Goal: Task Accomplishment & Management: Use online tool/utility

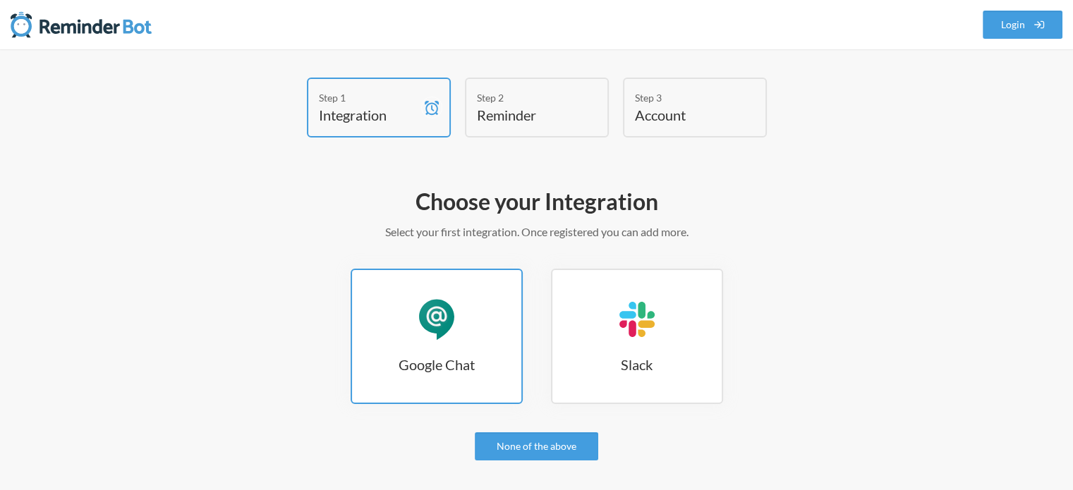
click at [451, 342] on link "Google Chat Google Chat" at bounding box center [437, 336] width 172 height 135
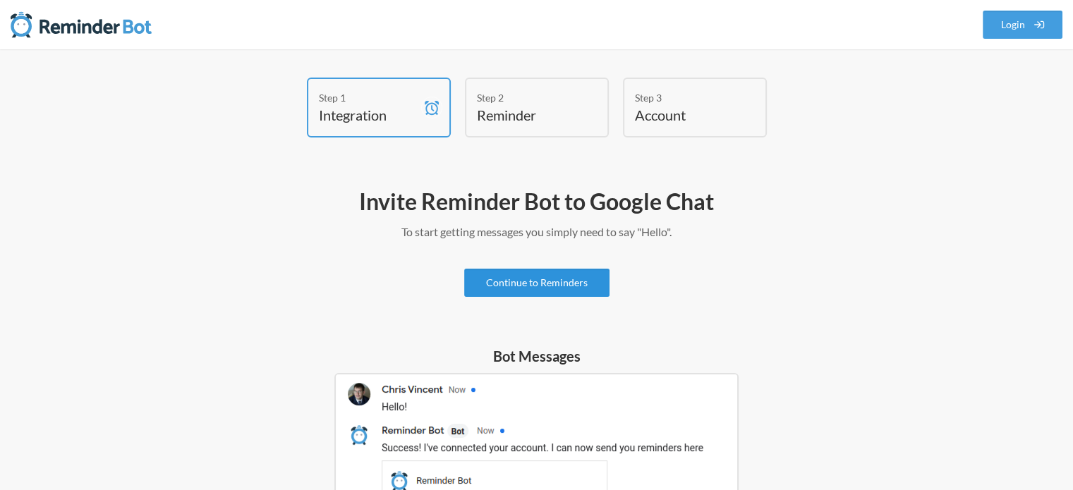
click at [513, 279] on link "Continue to Reminders" at bounding box center [536, 283] width 145 height 28
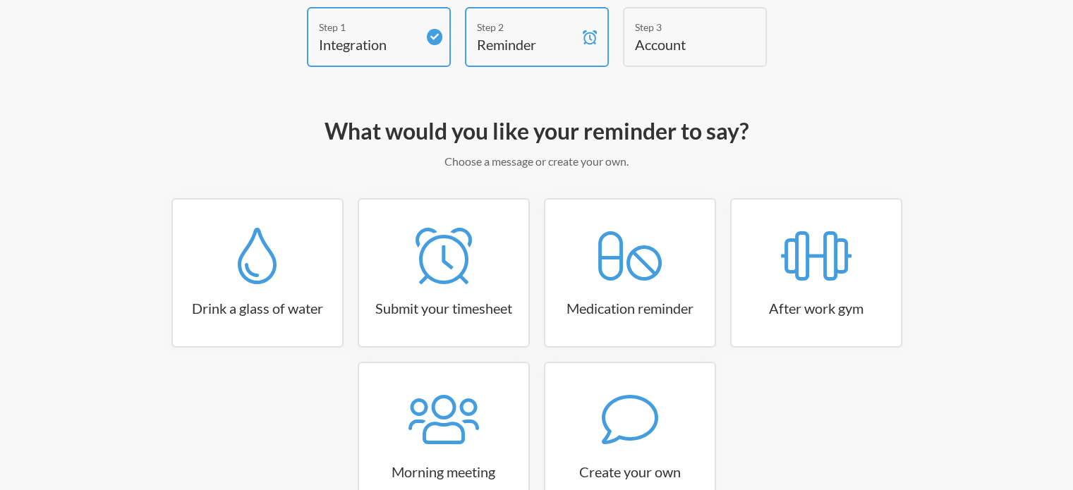
scroll to position [166, 0]
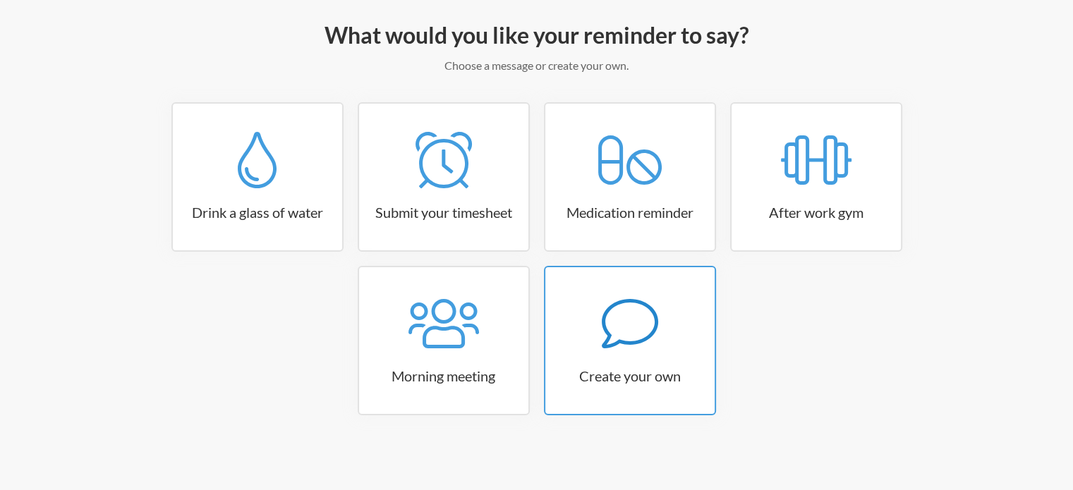
click at [592, 329] on div at bounding box center [629, 324] width 169 height 56
select select "08:30:00"
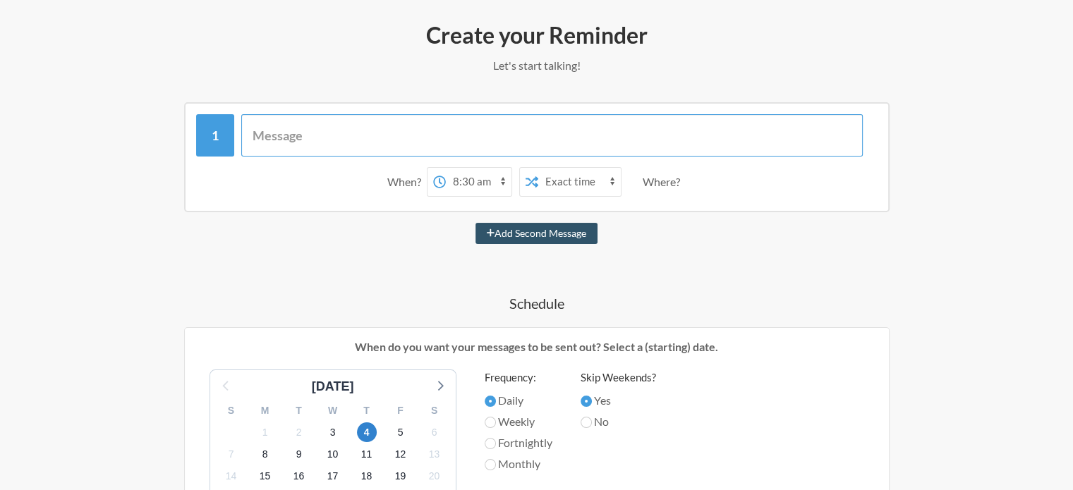
click at [288, 129] on input "text" at bounding box center [551, 135] width 621 height 42
paste input "[PERSON_NAME][EMAIL_ADDRESS][PERSON_NAME][DOMAIN_NAME]"
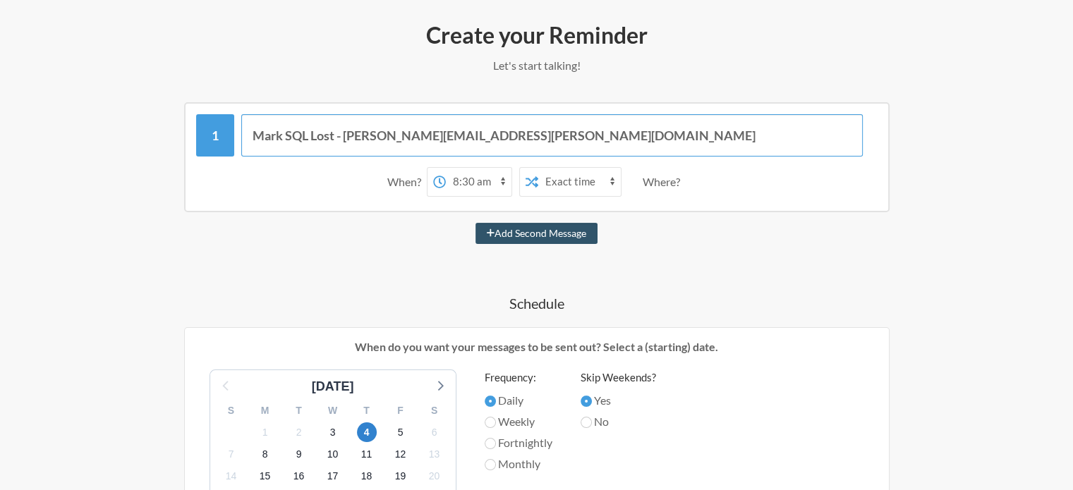
type input "Mark SQL Lost - [PERSON_NAME][EMAIL_ADDRESS][PERSON_NAME][DOMAIN_NAME]"
click at [473, 178] on select "12:00 am 12:15 am 12:30 am 12:45 am 1:00 am 1:15 am 1:30 am 1:45 am 2:00 am 2:1…" at bounding box center [479, 182] width 66 height 28
select select "18:00:00"
click at [446, 168] on select "12:00 am 12:15 am 12:30 am 12:45 am 1:00 am 1:15 am 1:30 am 1:45 am 2:00 am 2:1…" at bounding box center [479, 182] width 66 height 28
click at [667, 182] on div "Where?" at bounding box center [664, 182] width 43 height 30
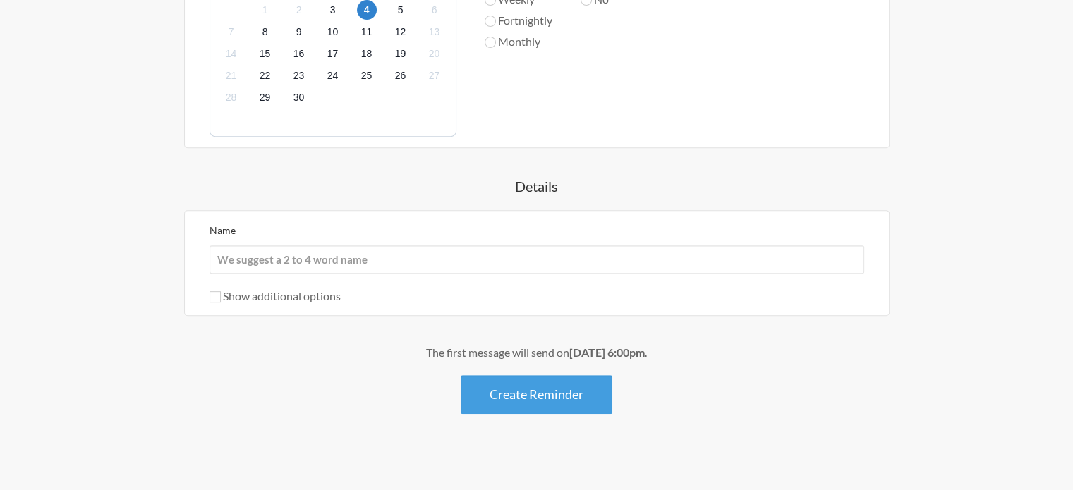
scroll to position [590, 0]
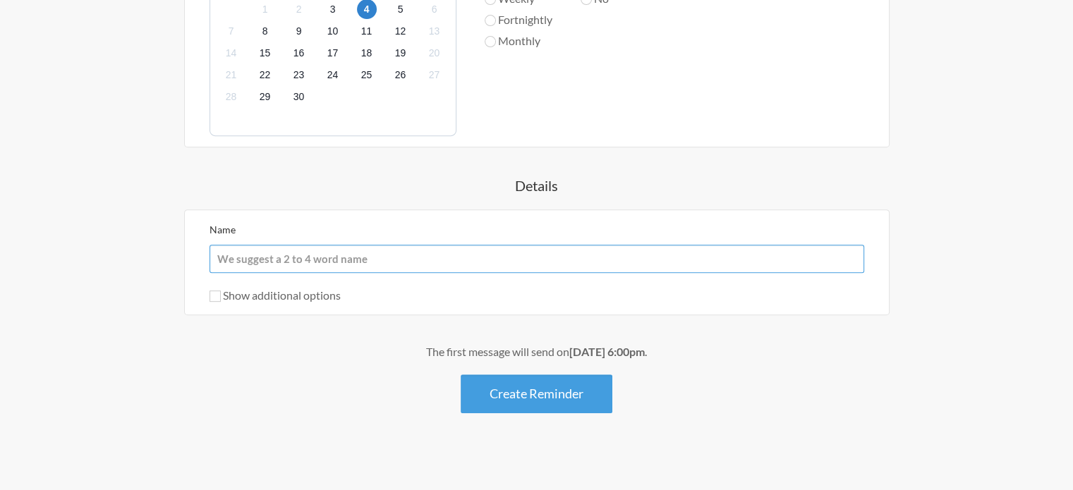
click at [296, 259] on input "Name" at bounding box center [536, 259] width 655 height 28
click at [416, 294] on div "Show additional options" at bounding box center [536, 295] width 655 height 17
click at [314, 259] on input "Name" at bounding box center [536, 259] width 655 height 28
click at [426, 283] on div "Name Show additional options Hide this reminder from calendars Stop sending mes…" at bounding box center [536, 262] width 655 height 83
click at [276, 261] on input "Name" at bounding box center [536, 259] width 655 height 28
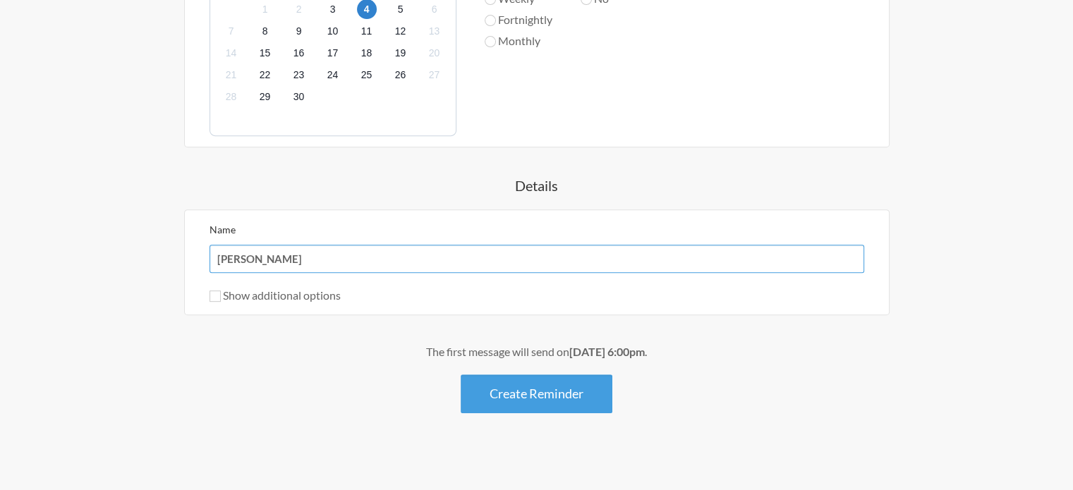
click at [288, 262] on input "[PERSON_NAME]" at bounding box center [536, 259] width 655 height 28
type input "[PERSON_NAME]"
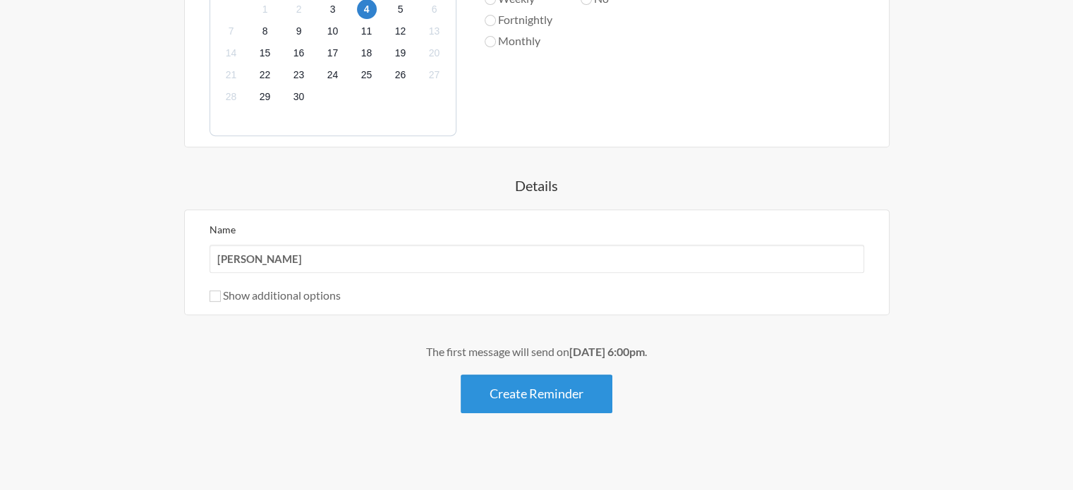
click at [542, 380] on button "Create Reminder" at bounding box center [537, 394] width 152 height 39
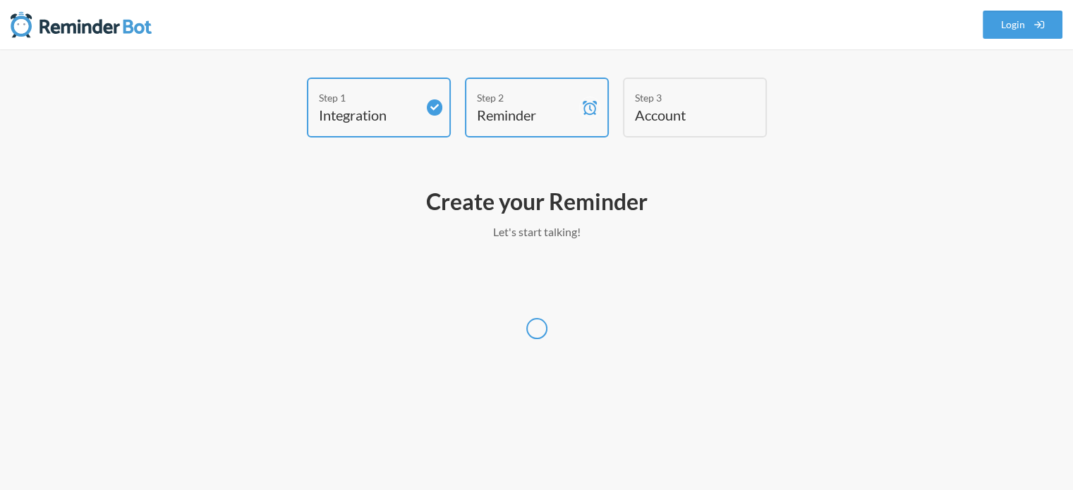
scroll to position [0, 0]
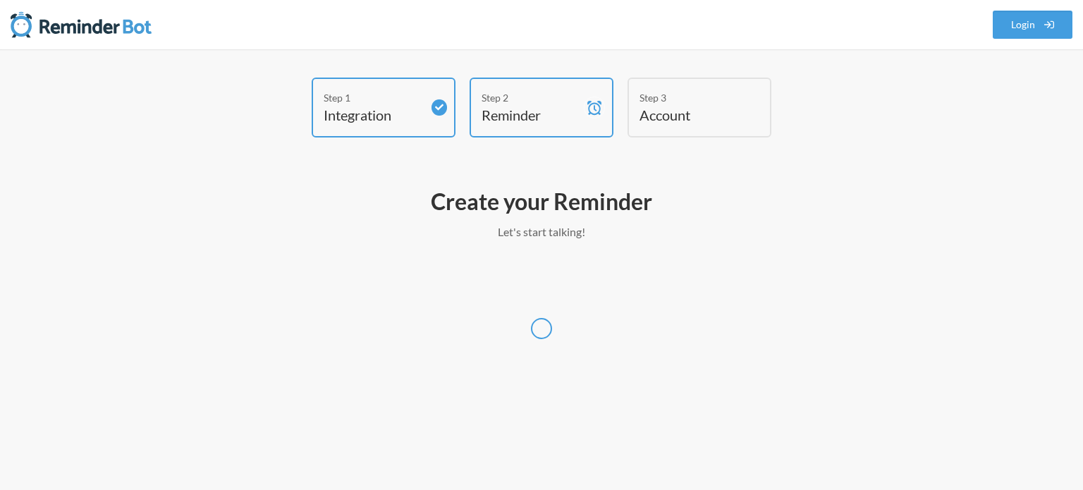
select select "UTC"
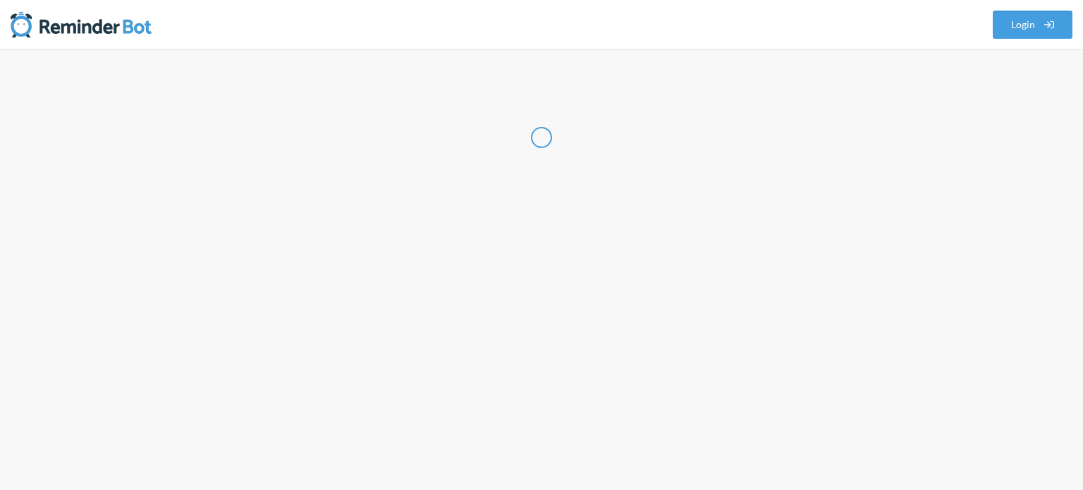
select select "IN"
